Goal: Transaction & Acquisition: Purchase product/service

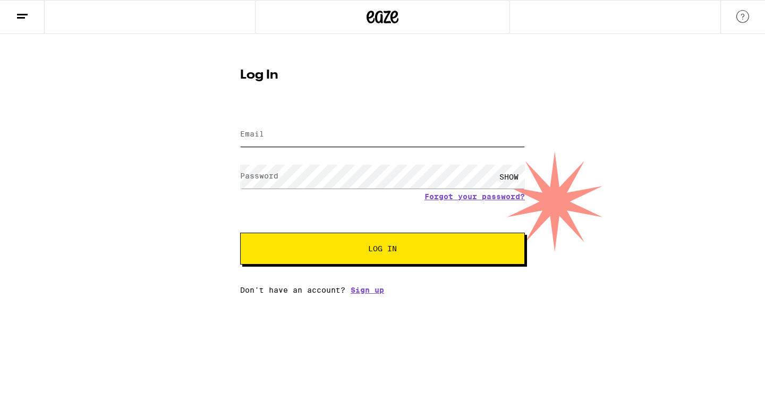
type input "[EMAIL_ADDRESS][DOMAIN_NAME]"
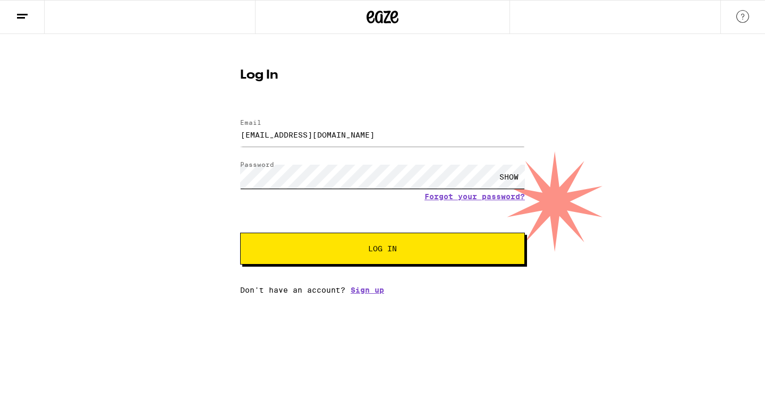
click at [382, 250] on button "Log In" at bounding box center [382, 249] width 285 height 32
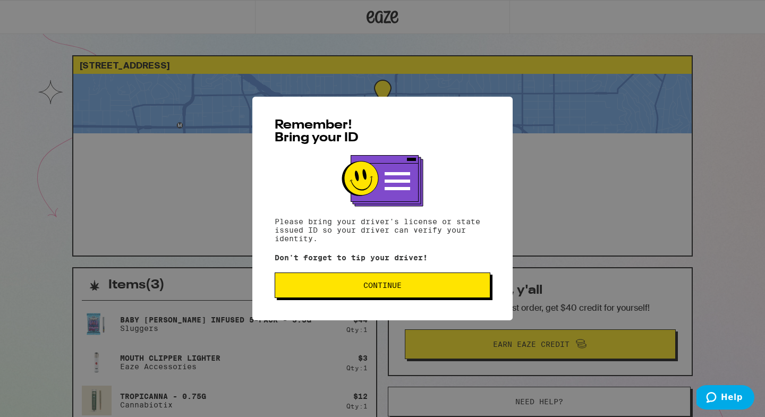
click at [379, 289] on span "Continue" at bounding box center [382, 284] width 38 height 7
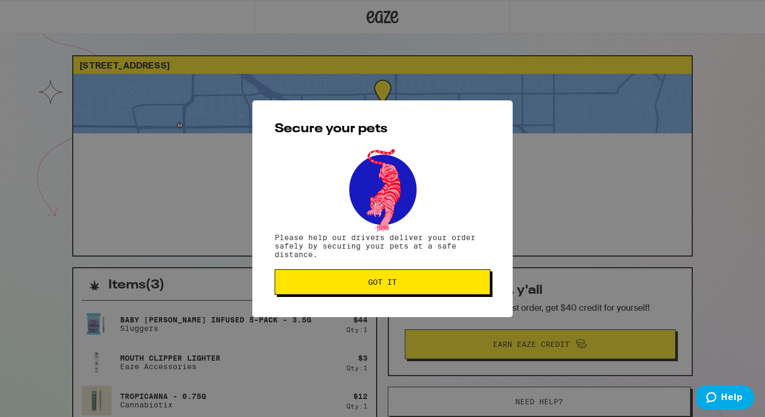
click at [379, 290] on button "Got it" at bounding box center [383, 281] width 216 height 25
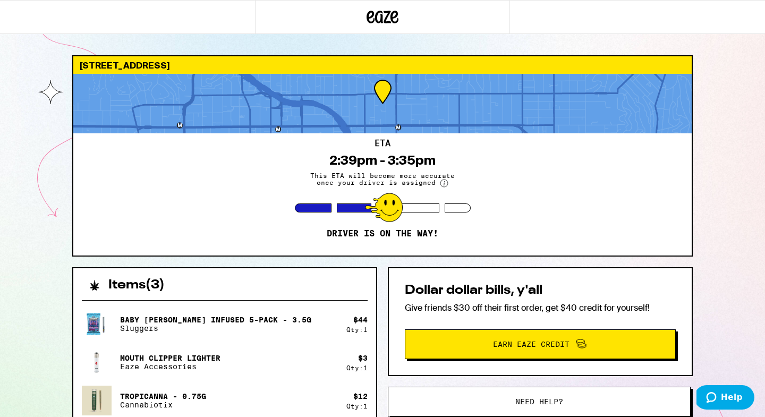
scroll to position [7, 0]
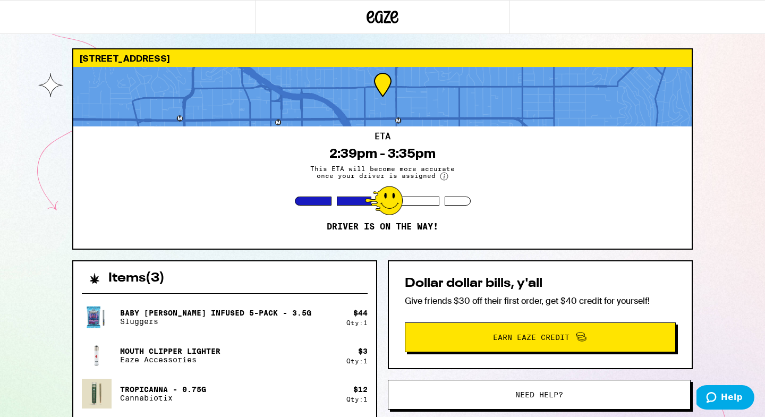
click at [389, 99] on div at bounding box center [382, 96] width 618 height 59
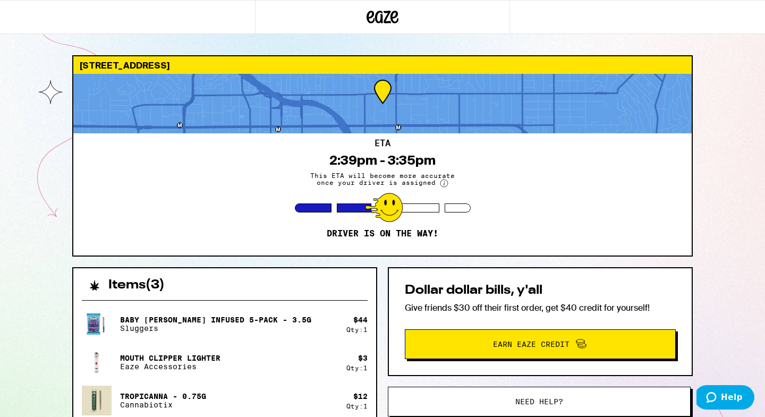
scroll to position [0, 0]
